Goal: Task Accomplishment & Management: Use online tool/utility

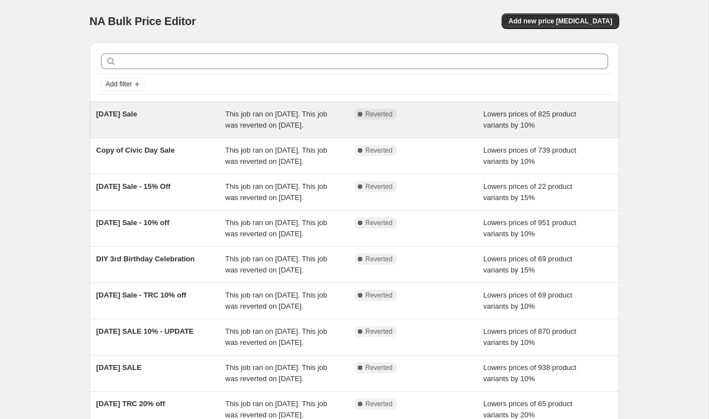
click at [296, 118] on span "This job ran on [DATE]. This job was reverted on [DATE]." at bounding box center [276, 119] width 102 height 19
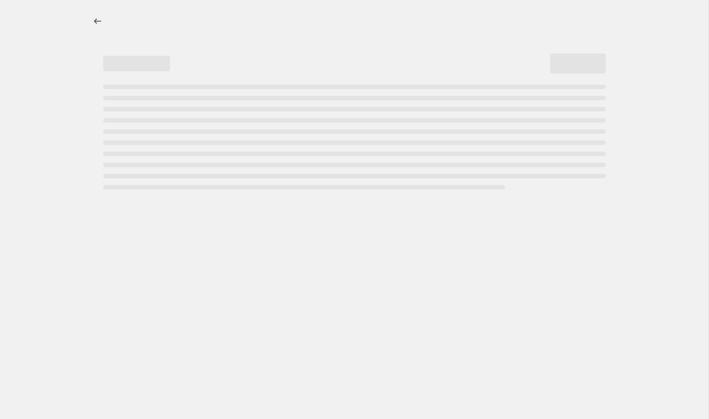
select select "percentage"
select select "collection"
select select "vendor"
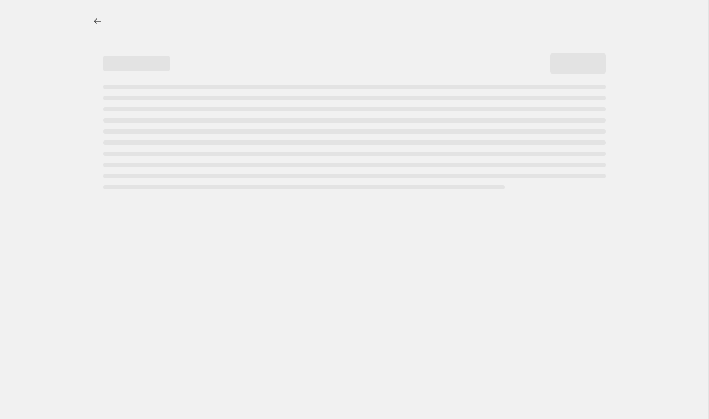
select select "vendor"
select select "tag"
select select "vendor"
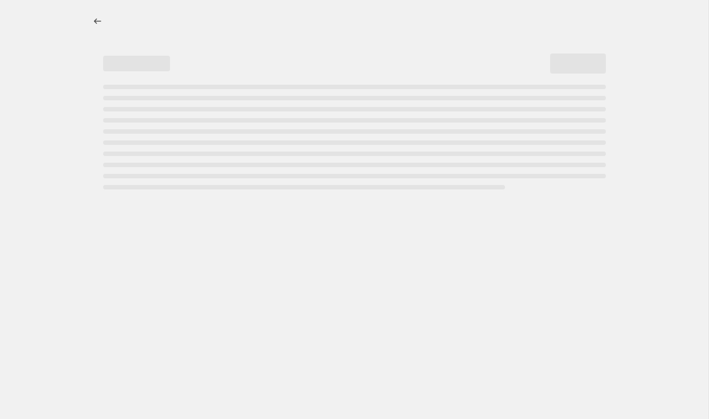
select select "vendor"
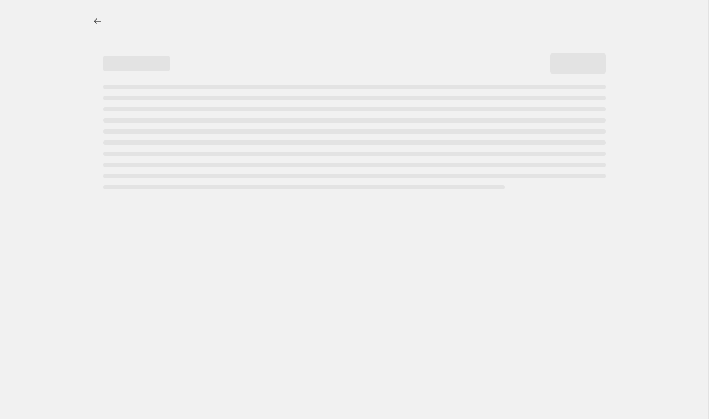
select select "vendor"
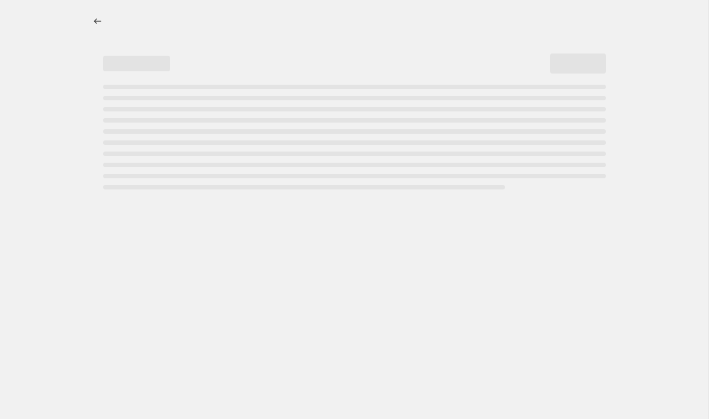
select select "vendor"
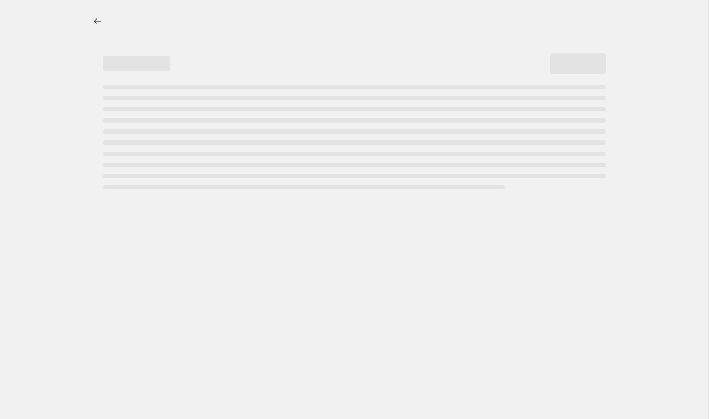
select select "vendor"
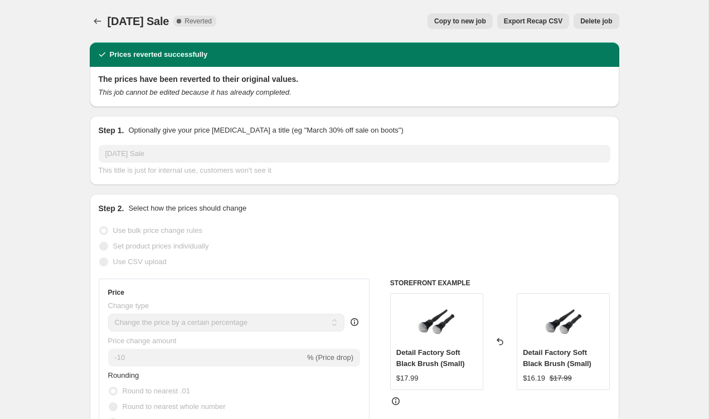
click at [470, 17] on span "Copy to new job" at bounding box center [460, 21] width 52 height 9
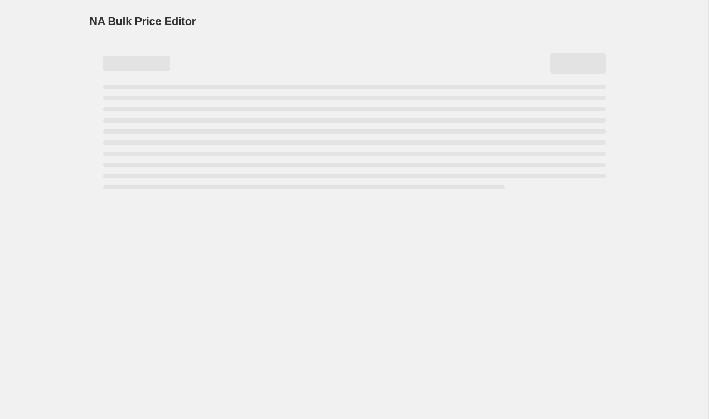
select select "percentage"
select select "collection"
select select "vendor"
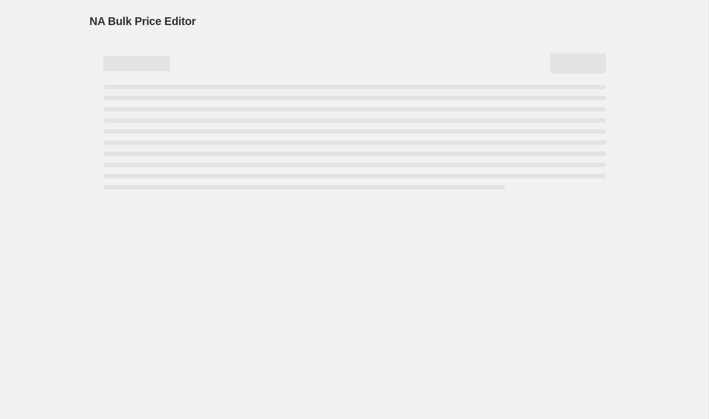
select select "vendor"
select select "tag"
select select "vendor"
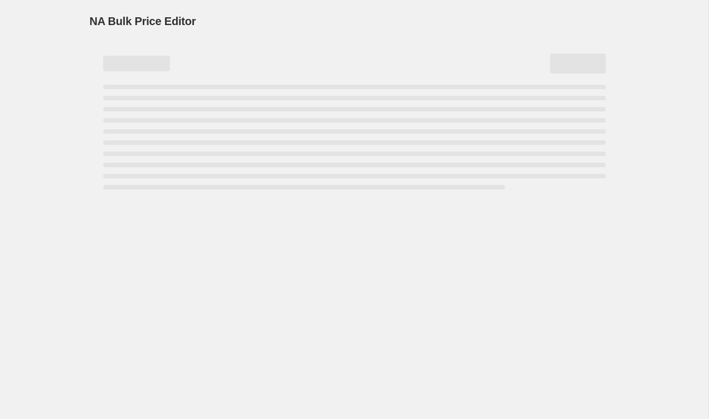
select select "vendor"
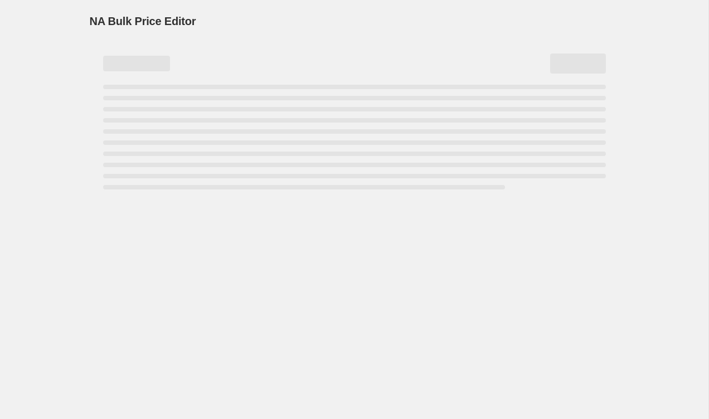
select select "vendor"
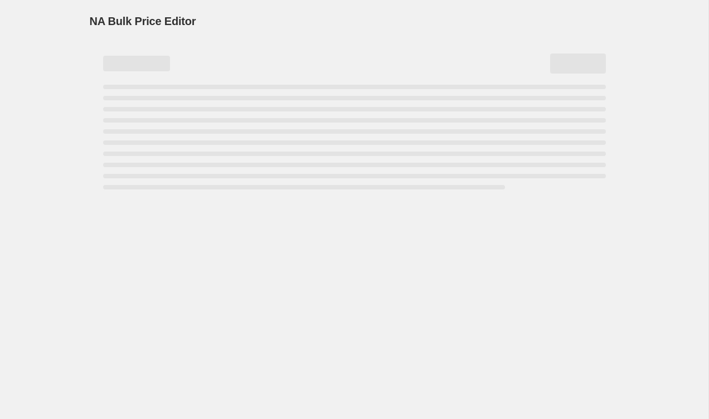
select select "vendor"
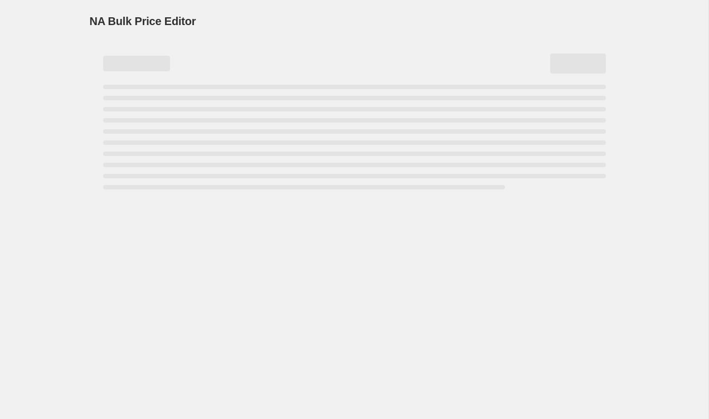
select select "vendor"
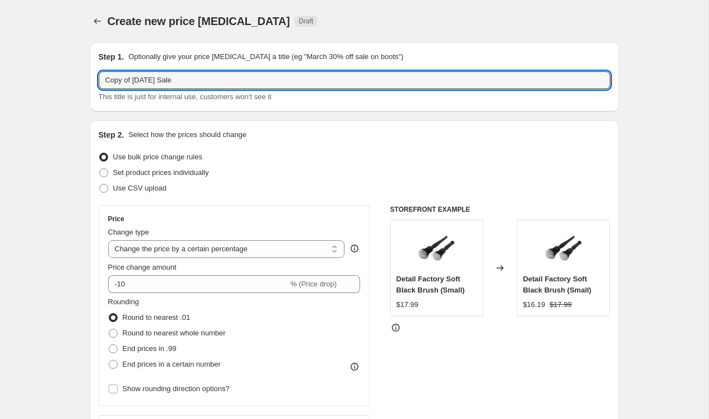
drag, startPoint x: 288, startPoint y: 83, endPoint x: 97, endPoint y: 77, distance: 191.2
click at [97, 77] on div "Step 1. Optionally give your price [MEDICAL_DATA] a title (eg "March 30% off sa…" at bounding box center [354, 76] width 529 height 69
type input "t"
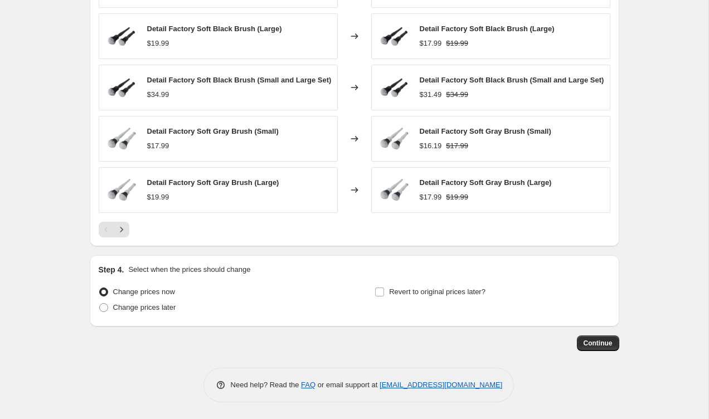
scroll to position [1485, 0]
type input "[DATE] Sale"
click at [105, 309] on span at bounding box center [103, 307] width 9 height 9
click at [100, 304] on input "Change prices later" at bounding box center [99, 303] width 1 height 1
radio input "true"
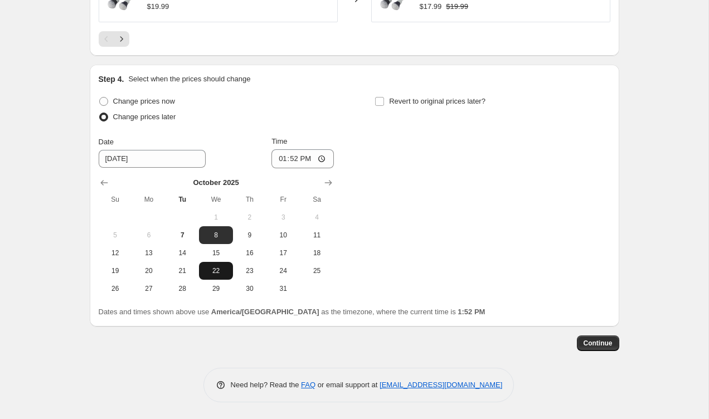
scroll to position [1677, 0]
click at [382, 97] on input "Revert to original prices later?" at bounding box center [379, 101] width 9 height 9
checkbox input "true"
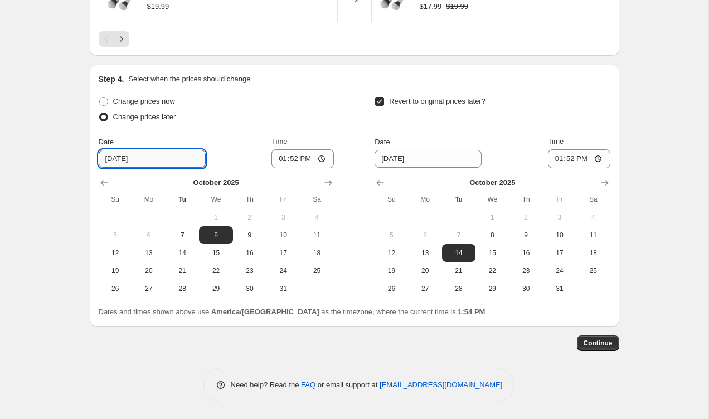
click at [167, 155] on input "[DATE]" at bounding box center [152, 159] width 107 height 18
click at [248, 232] on span "9" at bounding box center [249, 235] width 25 height 9
type input "[DATE]"
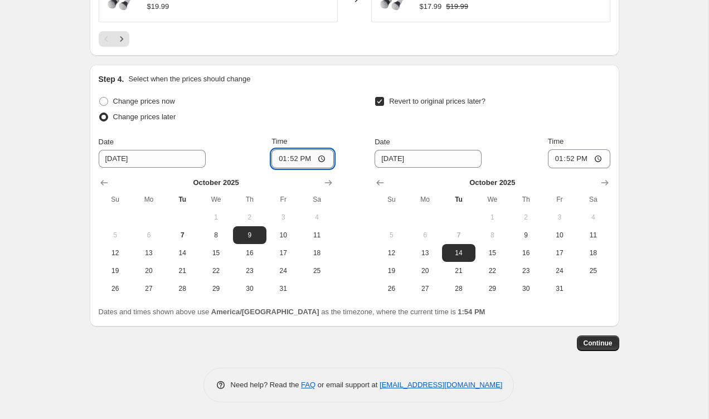
click at [325, 161] on input "13:52" at bounding box center [302, 158] width 62 height 19
click at [297, 158] on input "13:52" at bounding box center [302, 158] width 62 height 19
type input "05:00"
click at [339, 118] on div "Change prices now Change prices later Date [DATE] Time 05:00 [DATE] Su Mo Tu We…" at bounding box center [354, 196] width 511 height 204
click at [573, 158] on input "13:52" at bounding box center [579, 158] width 62 height 19
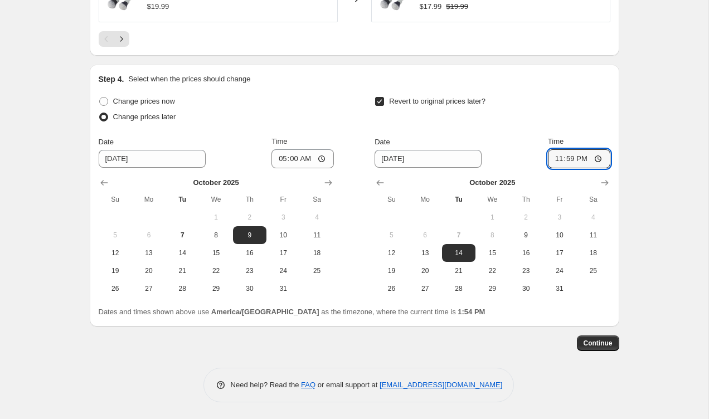
type input "23:59"
click at [589, 115] on div "Revert to original prices later?" at bounding box center [491, 110] width 235 height 33
click at [603, 345] on span "Continue" at bounding box center [597, 343] width 29 height 9
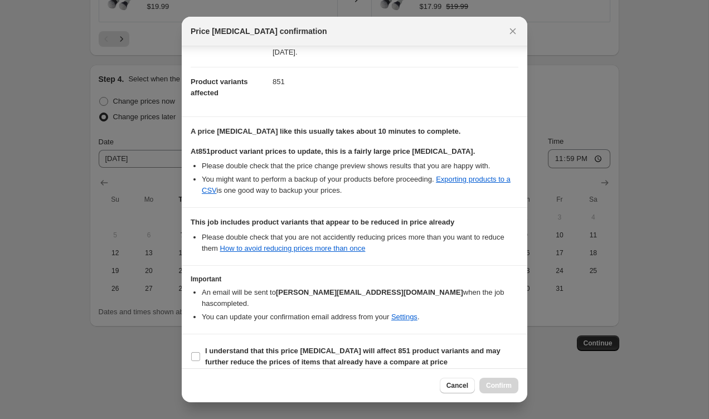
scroll to position [109, 0]
click at [193, 353] on input "I understand that this price [MEDICAL_DATA] will affect 851 product variants an…" at bounding box center [195, 357] width 9 height 9
checkbox input "true"
click at [511, 388] on button "Confirm" at bounding box center [498, 386] width 39 height 16
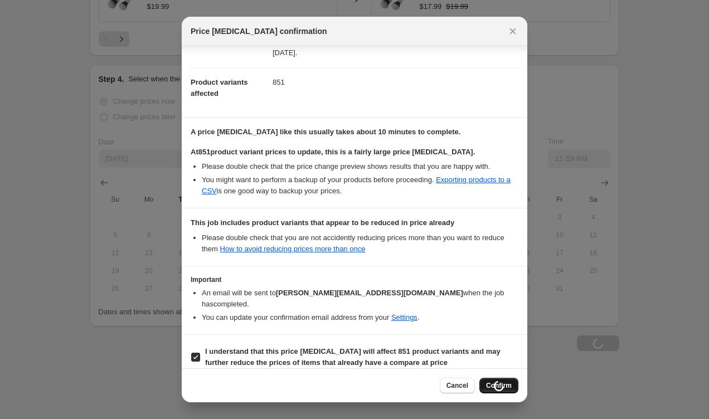
type input "[DATE] Sale"
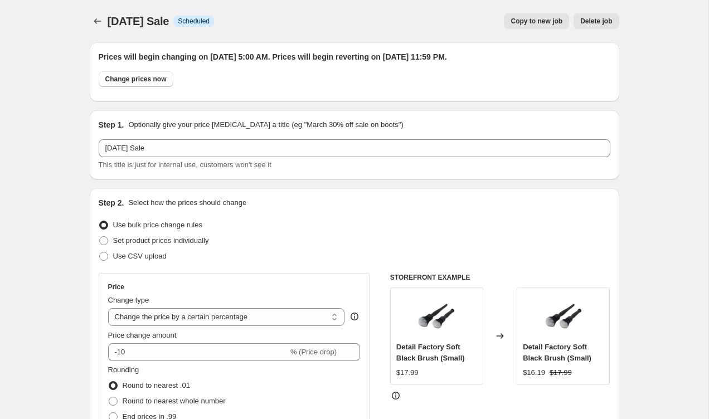
scroll to position [0, 0]
